Goal: Task Accomplishment & Management: Manage account settings

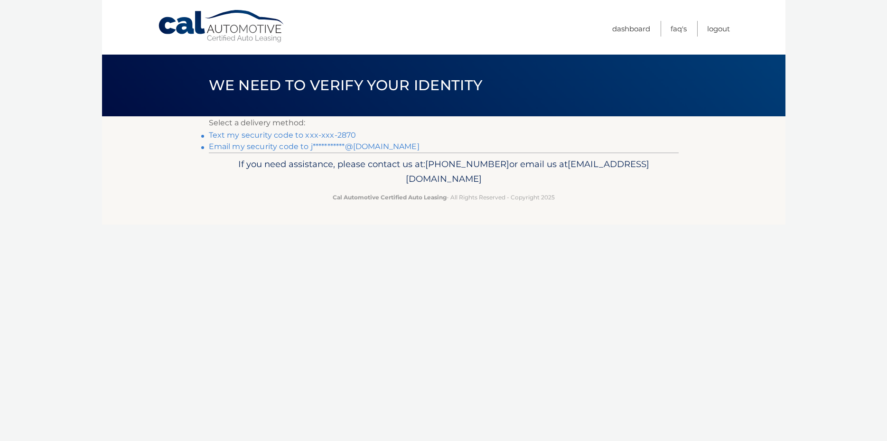
click at [311, 133] on link "Text my security code to xxx-xxx-2870" at bounding box center [283, 135] width 148 height 9
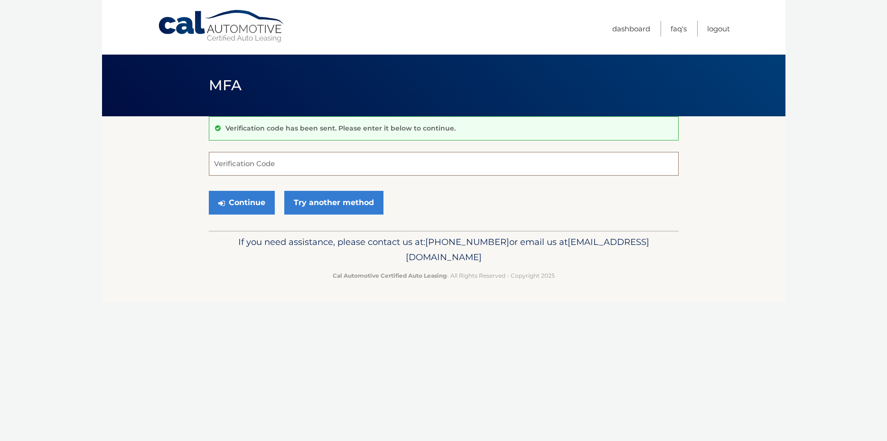
click at [319, 159] on input "Verification Code" at bounding box center [444, 164] width 470 height 24
type input "995871"
click at [229, 196] on button "Continue" at bounding box center [242, 203] width 66 height 24
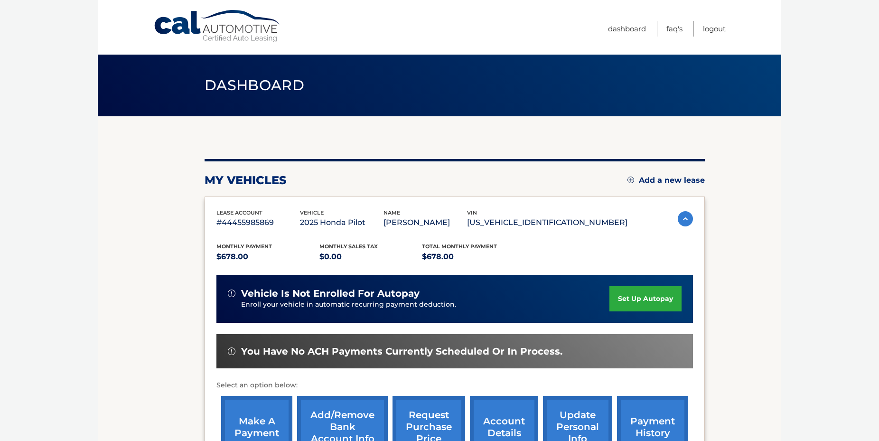
click at [622, 293] on link "set up autopay" at bounding box center [645, 298] width 72 height 25
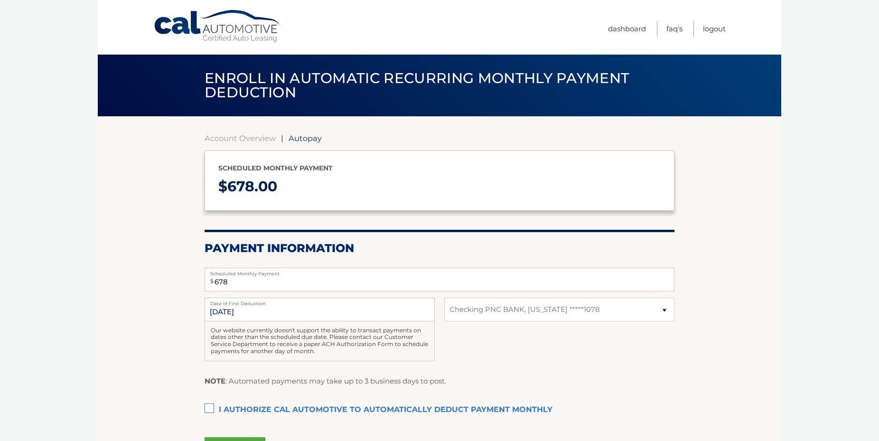
select select "MzFlODA3OWQtNWIxOC00ZGFmLWJhYzItYmJkMzViZGYzNTkw"
click at [208, 408] on label "I authorize cal automotive to automatically deduct payment monthly This checkbo…" at bounding box center [440, 410] width 470 height 19
click at [0, 0] on input "I authorize cal automotive to automatically deduct payment monthly This checkbo…" at bounding box center [0, 0] width 0 height 0
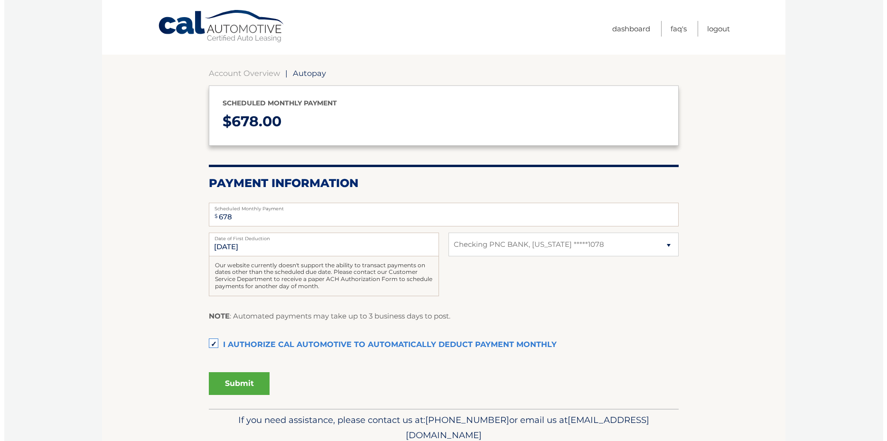
scroll to position [97, 0]
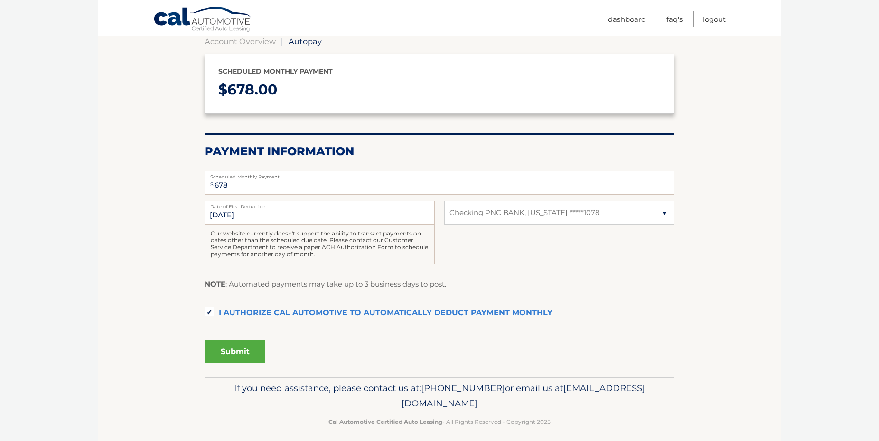
click at [229, 351] on button "Submit" at bounding box center [235, 351] width 61 height 23
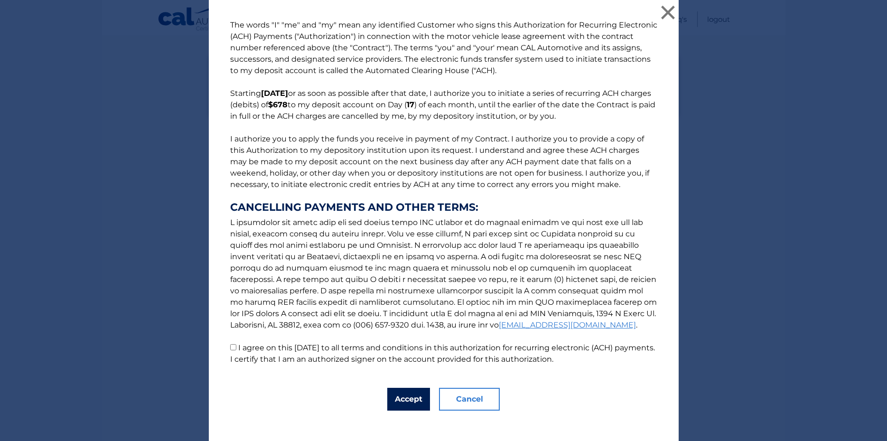
click at [400, 401] on button "Accept" at bounding box center [408, 399] width 43 height 23
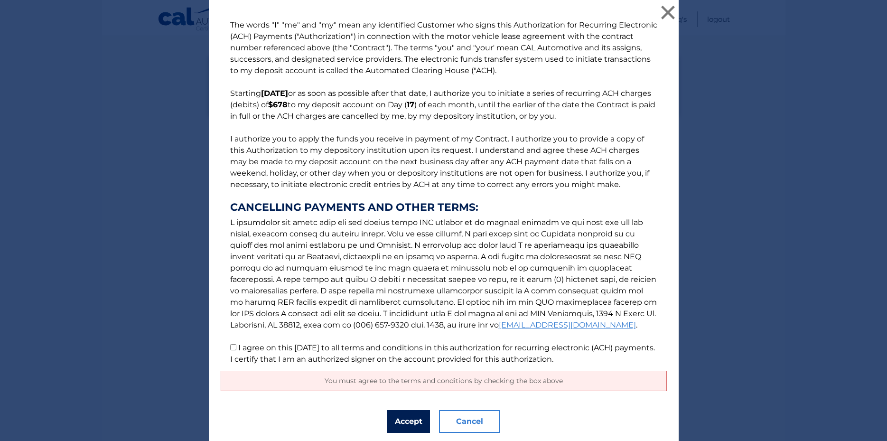
click at [406, 418] on button "Accept" at bounding box center [408, 421] width 43 height 23
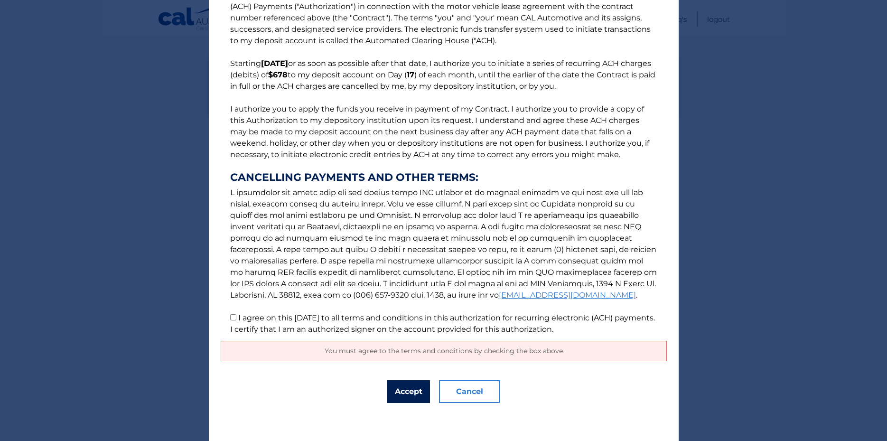
scroll to position [0, 0]
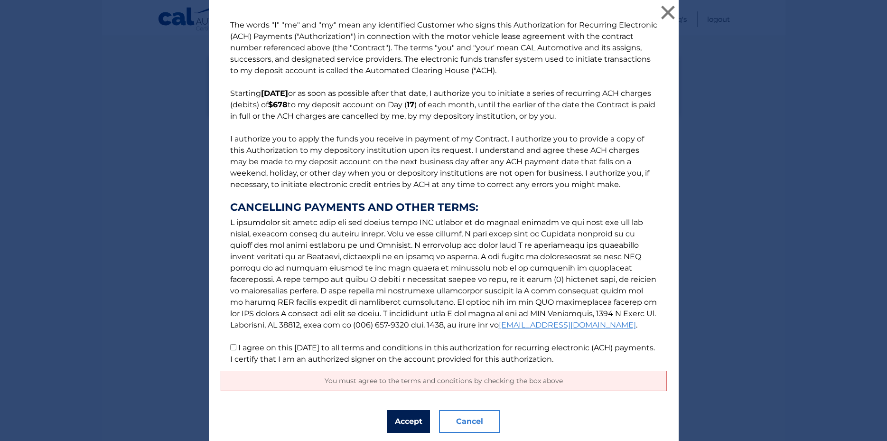
click at [400, 423] on button "Accept" at bounding box center [408, 421] width 43 height 23
click at [663, 9] on button "×" at bounding box center [668, 12] width 19 height 19
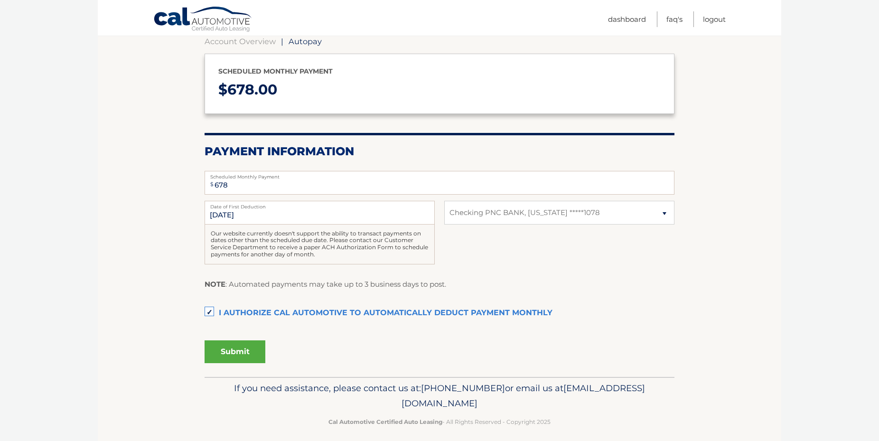
click at [226, 347] on button "Submit" at bounding box center [235, 351] width 61 height 23
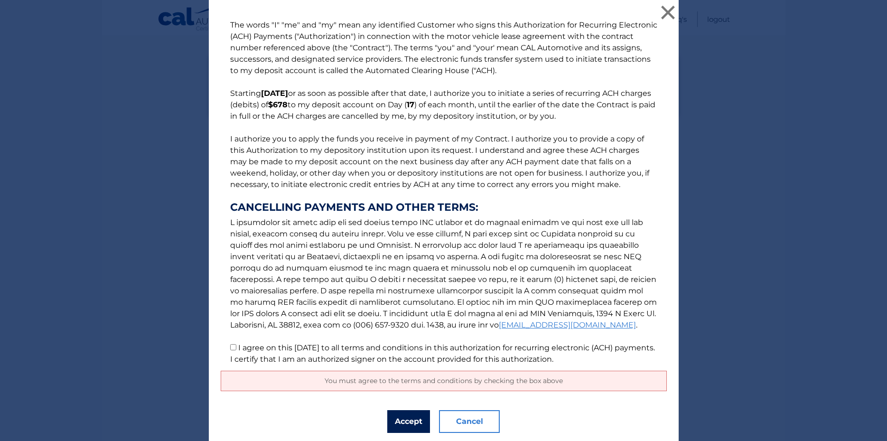
click at [398, 423] on button "Accept" at bounding box center [408, 421] width 43 height 23
click at [423, 387] on div "You must agree to the terms and conditions by checking the box above" at bounding box center [444, 381] width 446 height 20
click at [425, 379] on span "You must agree to the terms and conditions by checking the box above" at bounding box center [444, 380] width 238 height 9
click at [230, 350] on input "I agree on this 09/23/2025 to all terms and conditions in this authorization fo…" at bounding box center [233, 347] width 6 height 6
checkbox input "true"
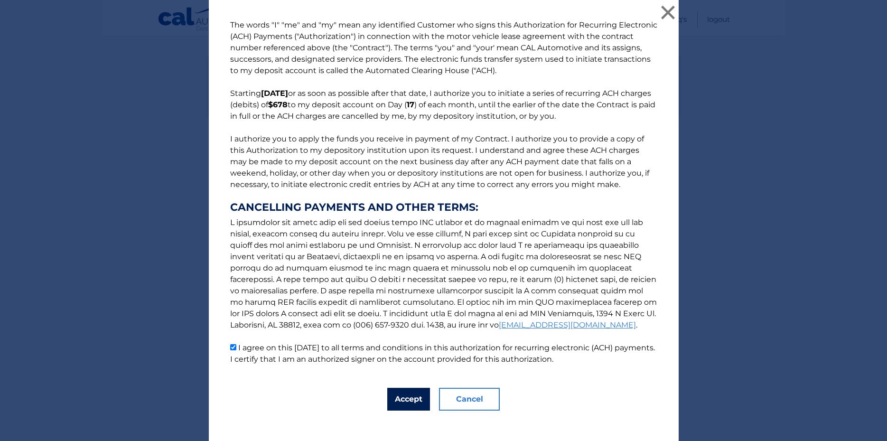
click at [401, 403] on button "Accept" at bounding box center [408, 399] width 43 height 23
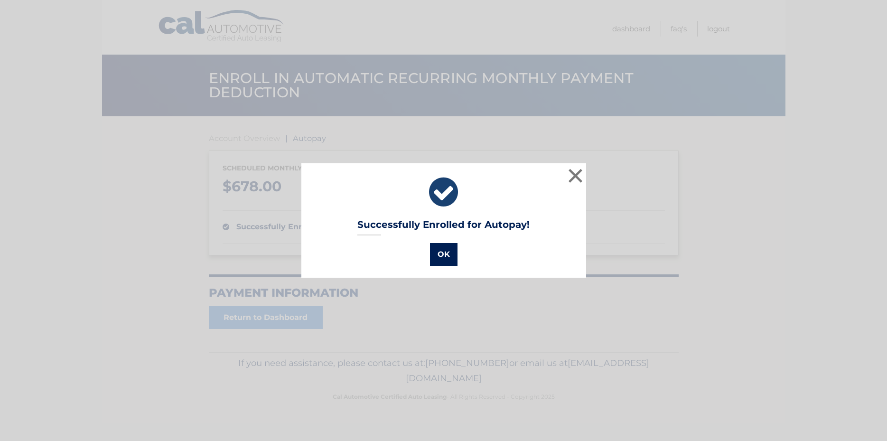
click at [439, 259] on button "OK" at bounding box center [444, 254] width 28 height 23
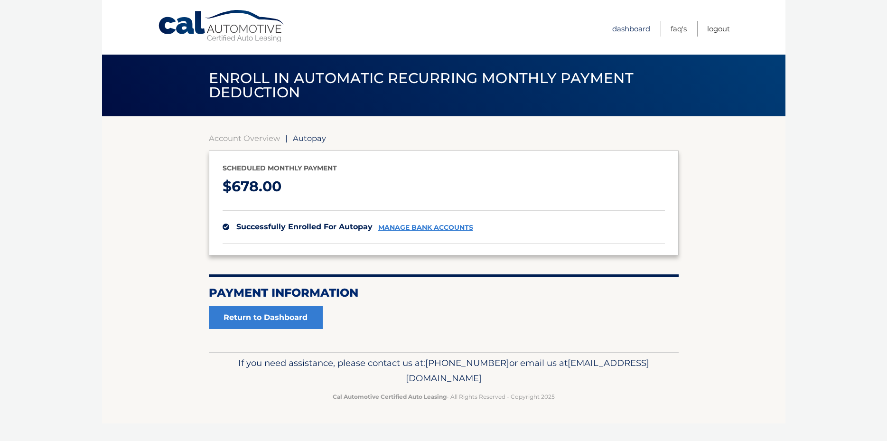
click at [625, 26] on link "Dashboard" at bounding box center [631, 29] width 38 height 16
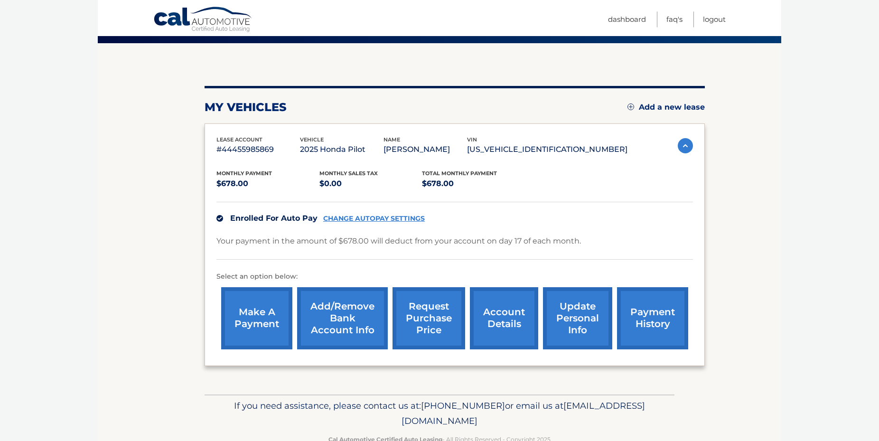
scroll to position [97, 0]
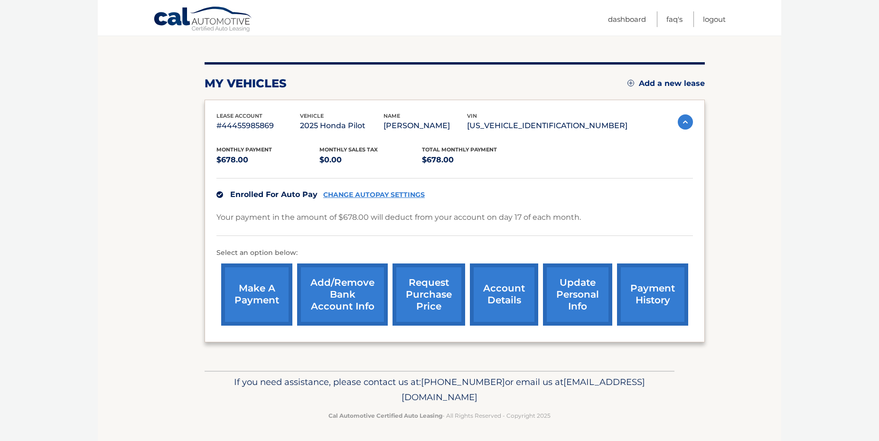
click at [249, 304] on link "make a payment" at bounding box center [256, 294] width 71 height 62
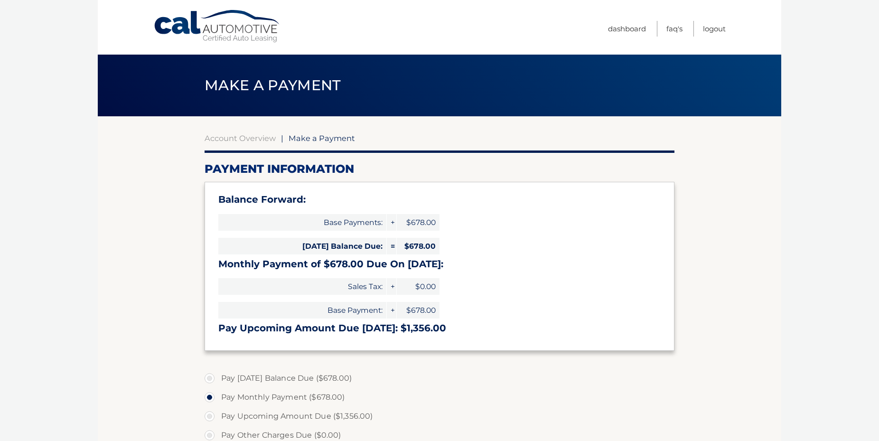
select select "MzFlODA3OWQtNWIxOC00ZGFmLWJhYzItYmJkMzViZGYzNTkw"
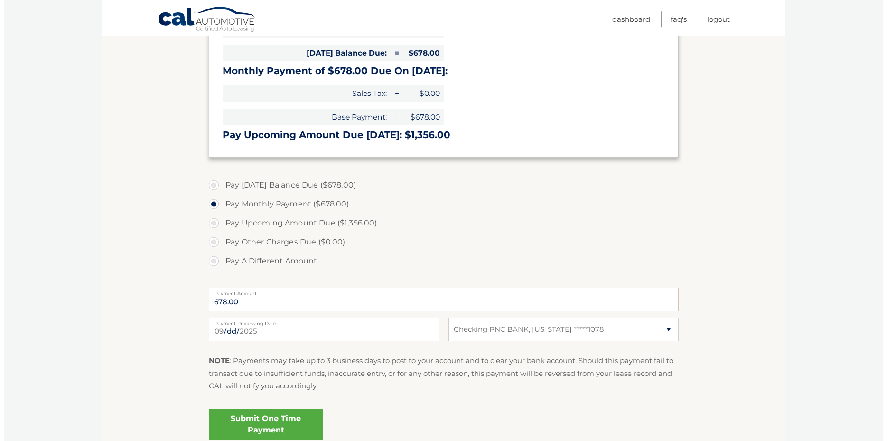
scroll to position [194, 0]
click at [263, 421] on link "Submit One Time Payment" at bounding box center [262, 424] width 114 height 30
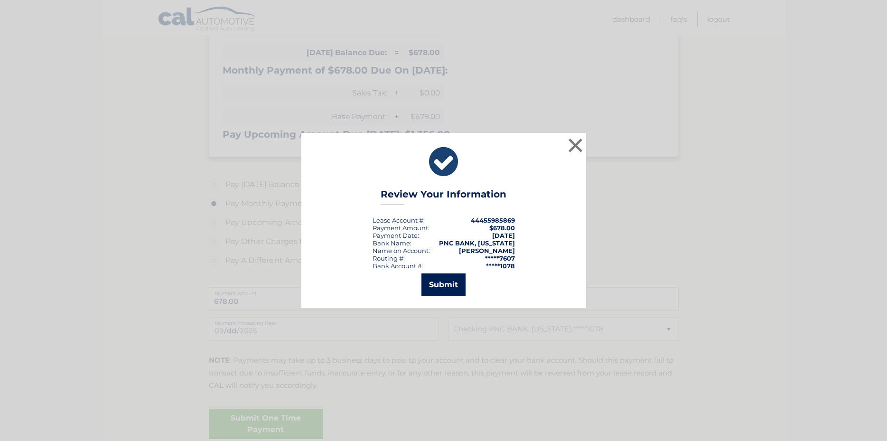
click at [437, 283] on button "Submit" at bounding box center [443, 284] width 44 height 23
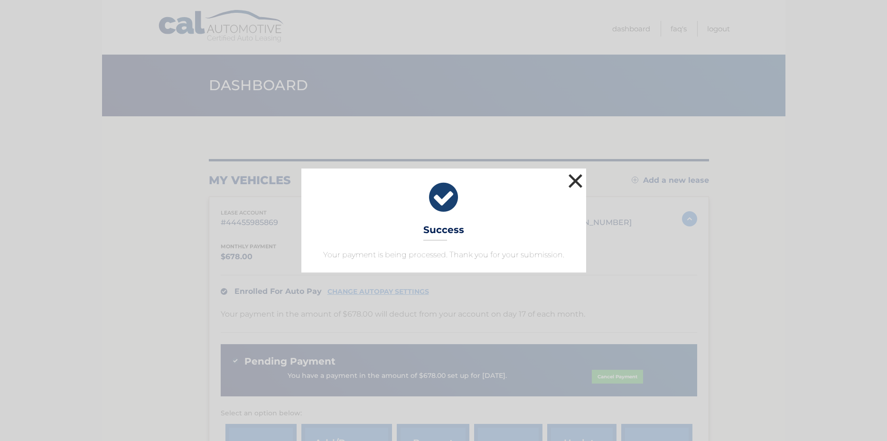
click at [574, 179] on button "×" at bounding box center [575, 180] width 19 height 19
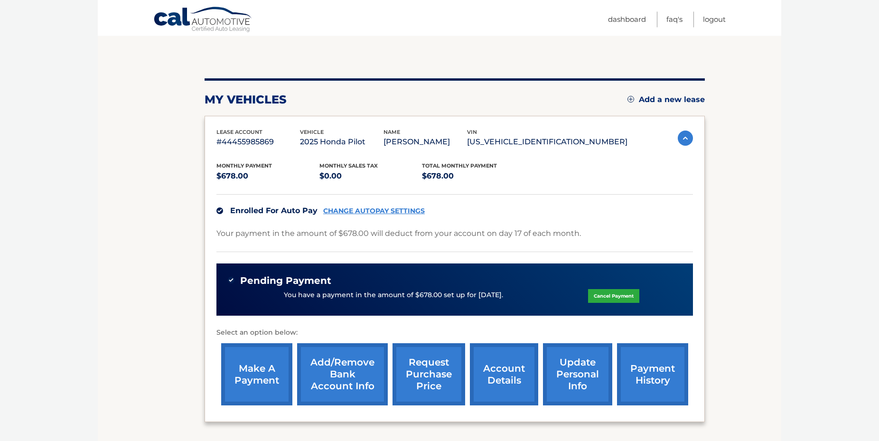
scroll to position [97, 0]
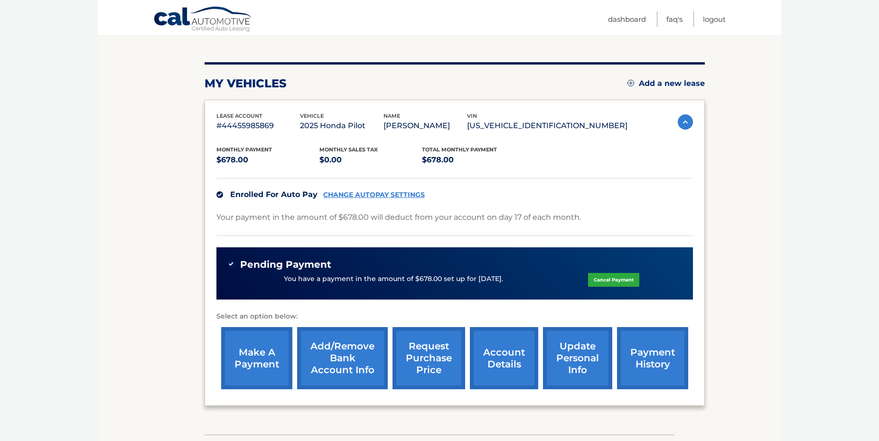
click at [624, 378] on link "payment history" at bounding box center [652, 358] width 71 height 62
